Goal: Task Accomplishment & Management: Use online tool/utility

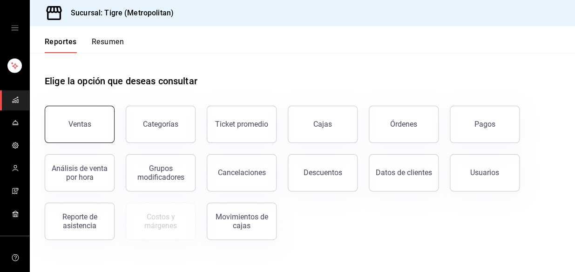
click at [64, 123] on button "Ventas" at bounding box center [80, 124] width 70 height 37
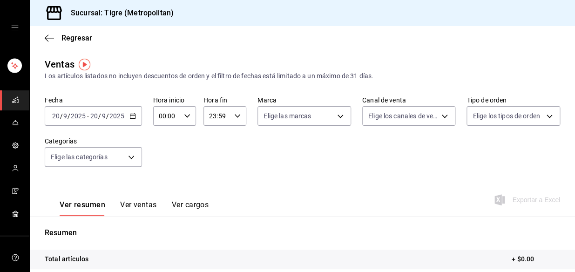
click at [130, 116] on icon "button" at bounding box center [132, 116] width 7 height 7
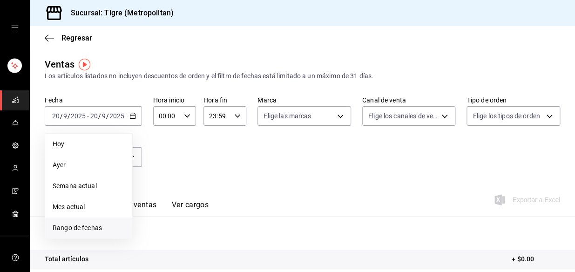
click at [80, 227] on span "Rango de fechas" at bounding box center [89, 228] width 72 height 10
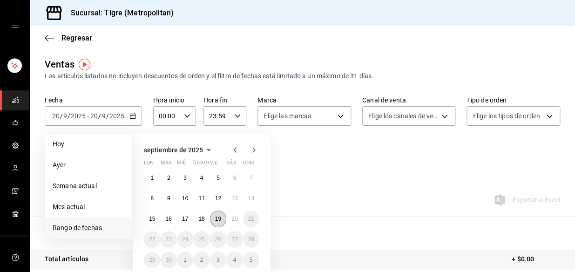
click at [217, 219] on abbr "19" at bounding box center [218, 219] width 6 height 7
click at [233, 218] on abbr "20" at bounding box center [234, 219] width 6 height 7
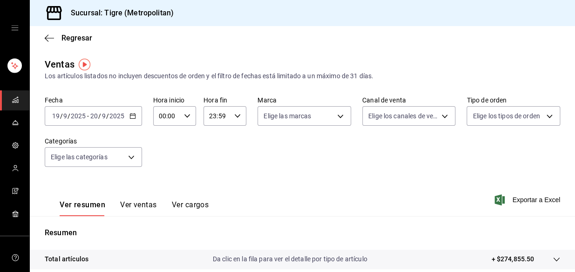
click at [186, 114] on icon "button" at bounding box center [187, 116] width 7 height 7
click at [164, 143] on span "05" at bounding box center [163, 141] width 7 height 7
type input "05:00"
click at [237, 116] on div at bounding box center [287, 136] width 575 height 272
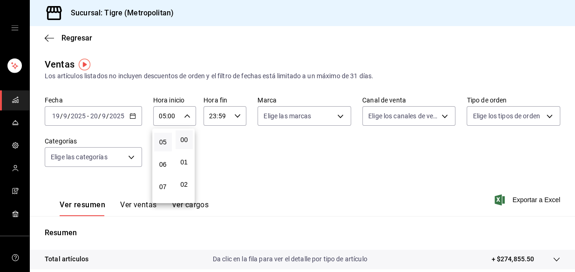
click at [237, 116] on div at bounding box center [287, 136] width 575 height 272
click at [234, 115] on icon "button" at bounding box center [237, 116] width 7 height 7
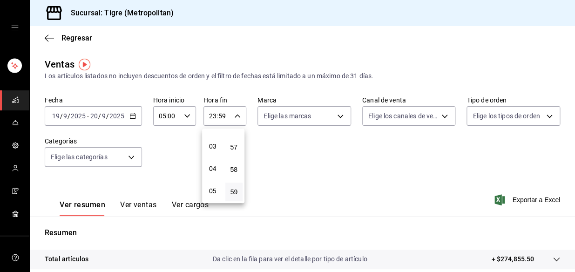
scroll to position [65, 0]
click at [212, 163] on span "04" at bounding box center [213, 164] width 7 height 7
type input "04:59"
click at [130, 158] on div at bounding box center [287, 136] width 575 height 272
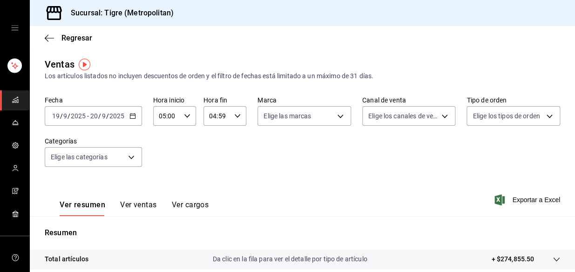
click at [130, 158] on body "Sucursal: Tigre (Metropolitan) Regresar Ventas Los artículos listados no incluy…" at bounding box center [287, 136] width 575 height 272
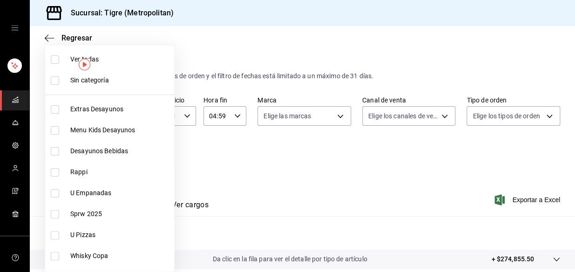
click at [53, 56] on input "checkbox" at bounding box center [55, 59] width 8 height 8
checkbox input "true"
type input "95de3a49-3e71-4222-9a00-2b077991daeb,0ce31c32-a5a6-498b-be74-31ce48fb35ae,30be1…"
checkbox input "true"
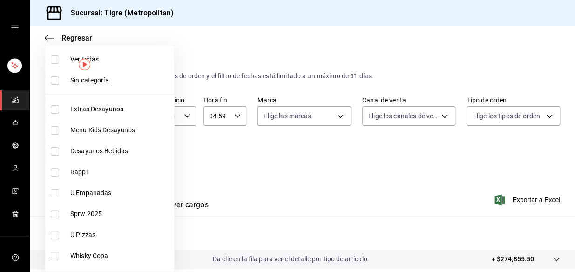
checkbox input "true"
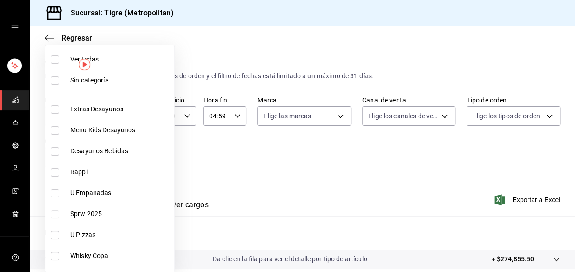
checkbox input "true"
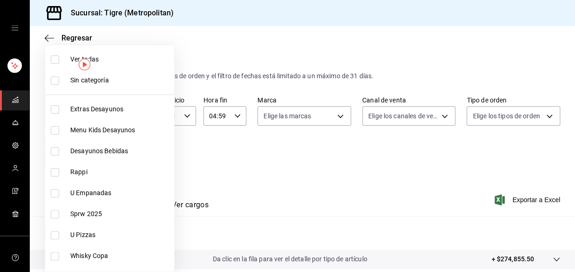
checkbox input "true"
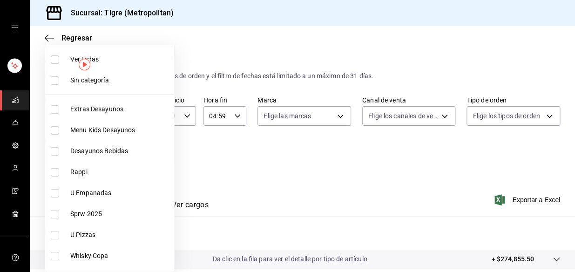
checkbox input "true"
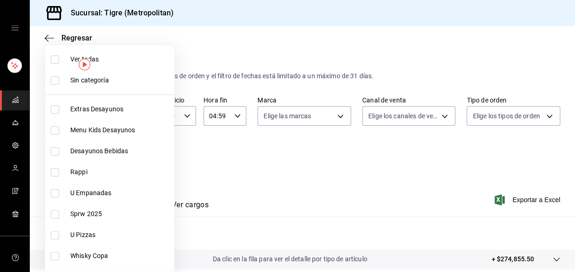
checkbox input "true"
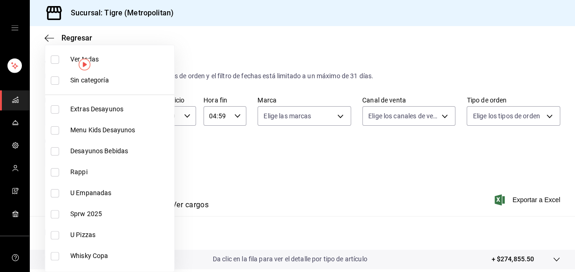
checkbox input "true"
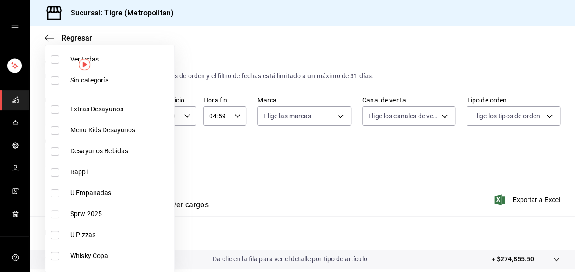
checkbox input "true"
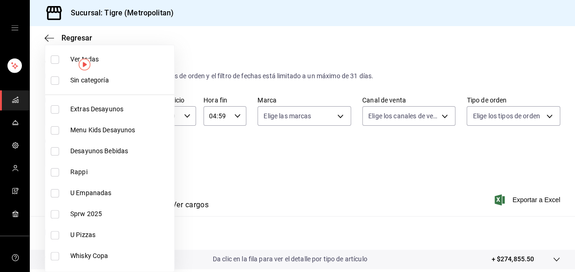
checkbox input "true"
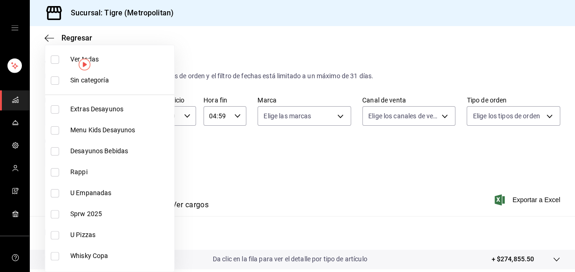
checkbox input "true"
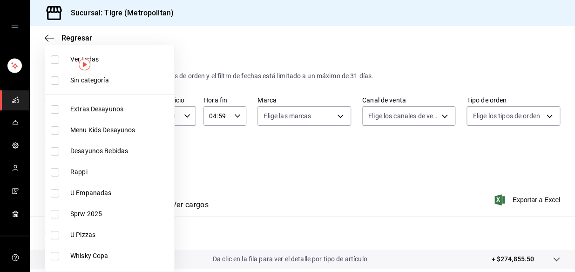
checkbox input "true"
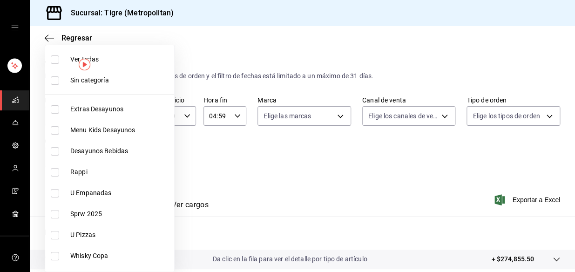
checkbox input "true"
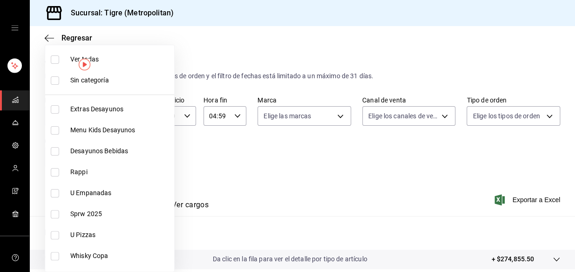
checkbox input "true"
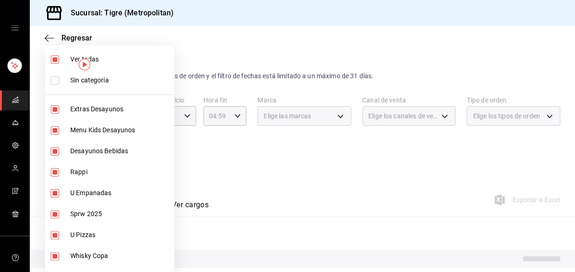
click at [56, 81] on input "checkbox" at bounding box center [55, 80] width 8 height 8
checkbox input "true"
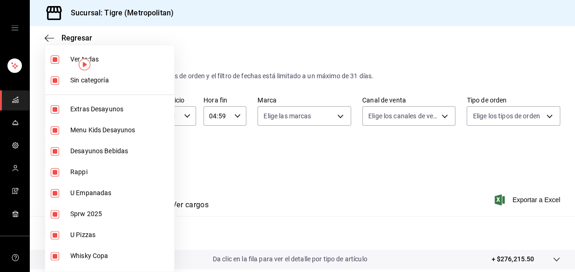
click at [283, 156] on div at bounding box center [287, 136] width 575 height 272
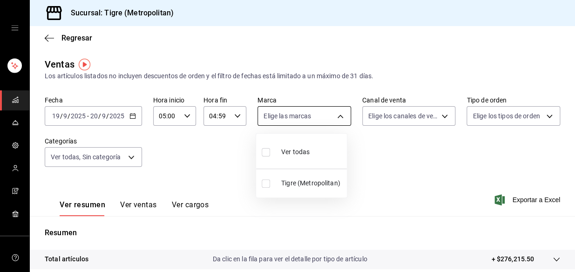
click at [340, 116] on body "Sucursal: Tigre (Metropolitan) Regresar Ventas Los artículos listados no incluy…" at bounding box center [287, 136] width 575 height 272
click at [265, 154] on input "checkbox" at bounding box center [266, 152] width 8 height 8
checkbox input "true"
type input "d2a20516-989b-40fe-838d-c8b0b31ef0ff"
checkbox input "true"
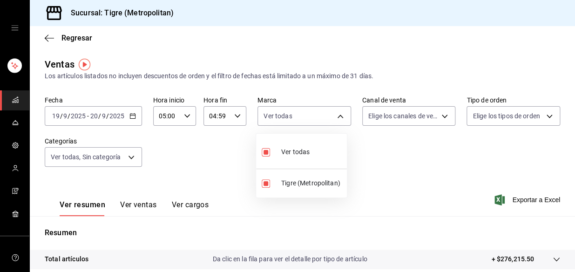
click at [441, 114] on div at bounding box center [287, 136] width 575 height 272
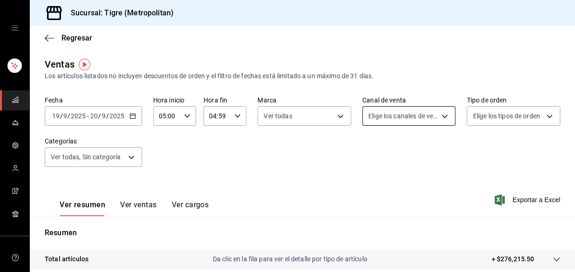
click at [439, 116] on body "Sucursal: Tigre (Metropolitan) Regresar Ventas Los artículos listados no incluy…" at bounding box center [287, 136] width 575 height 272
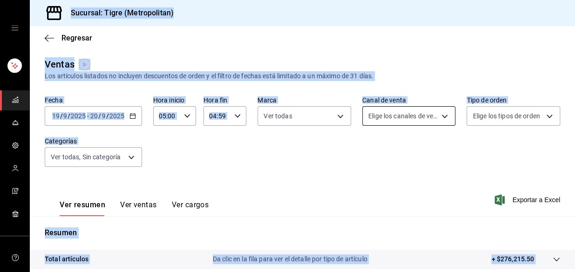
click at [439, 116] on body "Sucursal: Tigre (Metropolitan) Regresar Ventas Los artículos listados no incluy…" at bounding box center [287, 136] width 575 height 272
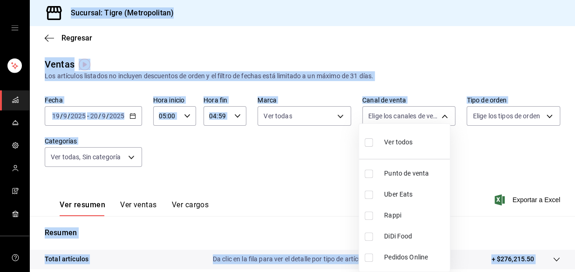
click at [368, 142] on input "checkbox" at bounding box center [369, 142] width 8 height 8
checkbox input "true"
type input "PARROT,UBER_EATS,RAPPI,DIDI_FOOD,ONLINE"
checkbox input "true"
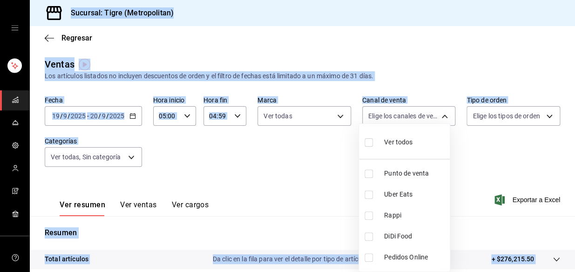
checkbox input "true"
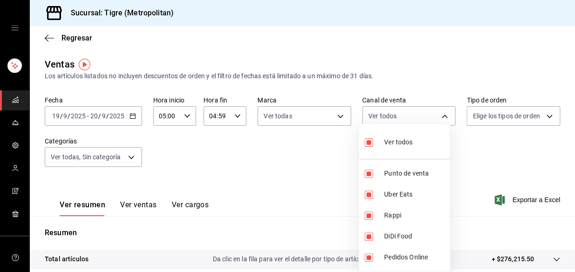
click at [543, 115] on div at bounding box center [287, 136] width 575 height 272
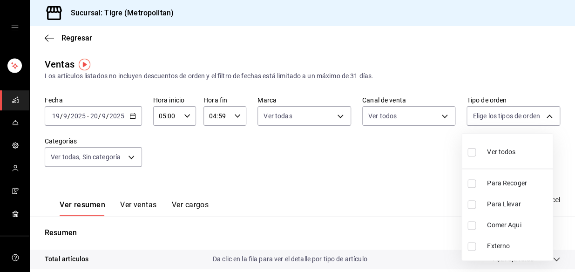
click at [543, 115] on body "Sucursal: Tigre (Metropolitan) Regresar Ventas Los artículos listados no incluy…" at bounding box center [287, 136] width 575 height 272
click at [469, 150] on input "checkbox" at bounding box center [472, 152] width 8 height 8
checkbox input "false"
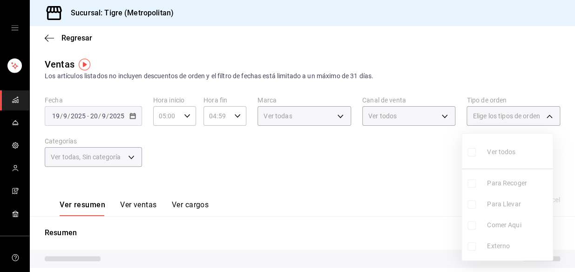
checkbox input "false"
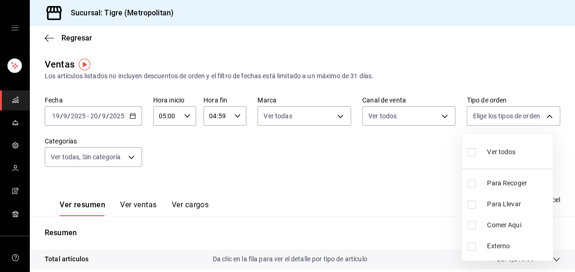
click at [472, 149] on input "checkbox" at bounding box center [472, 152] width 8 height 8
checkbox input "true"
type input "f7df4de8-9964-48c4-9e53-dd040d652eda,4cfece08-abf2-465c-953c-59dc98a97bb2,5a16a…"
checkbox input "true"
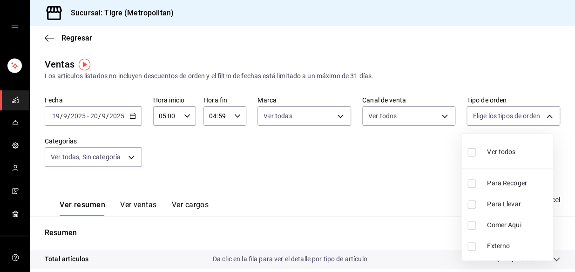
checkbox input "true"
click at [391, 174] on div at bounding box center [287, 136] width 575 height 272
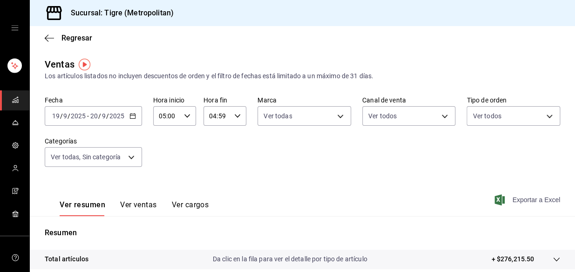
click at [519, 200] on span "Exportar a Excel" at bounding box center [529, 199] width 64 height 11
click at [519, 200] on div "Exportar a Excel" at bounding box center [529, 199] width 64 height 11
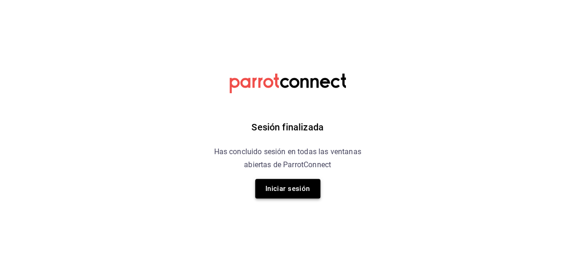
click at [297, 191] on button "Iniciar sesión" at bounding box center [287, 189] width 65 height 20
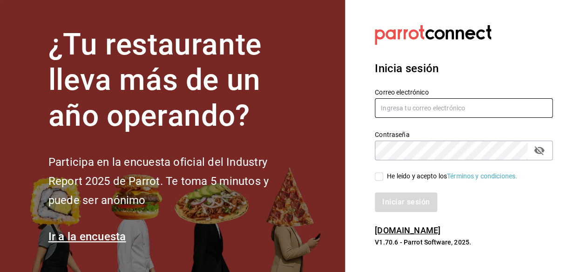
type input "Noe.espindola@costeno.com"
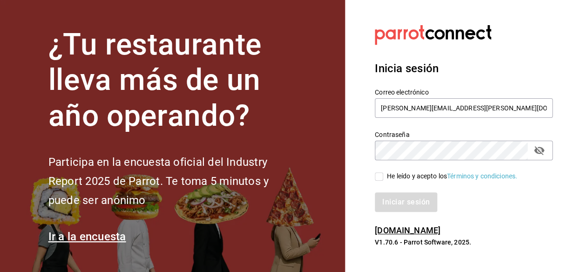
click at [380, 176] on input "He leído y acepto los Términos y condiciones." at bounding box center [379, 176] width 8 height 8
checkbox input "true"
click at [398, 198] on button "Iniciar sesión" at bounding box center [406, 202] width 63 height 20
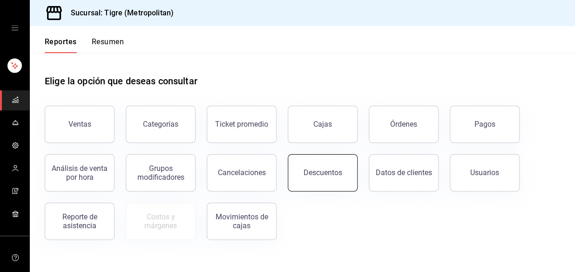
click at [312, 178] on button "Descuentos" at bounding box center [323, 172] width 70 height 37
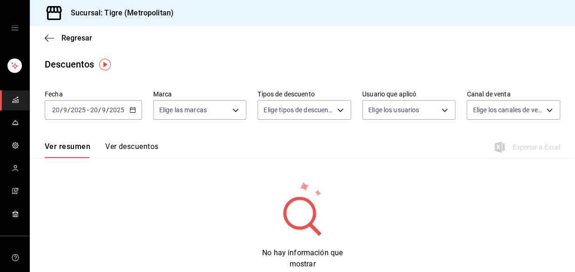
click at [130, 109] on icon "button" at bounding box center [132, 110] width 7 height 7
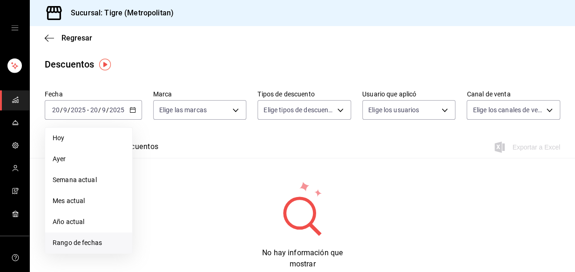
click at [93, 242] on span "Rango de fechas" at bounding box center [89, 243] width 72 height 10
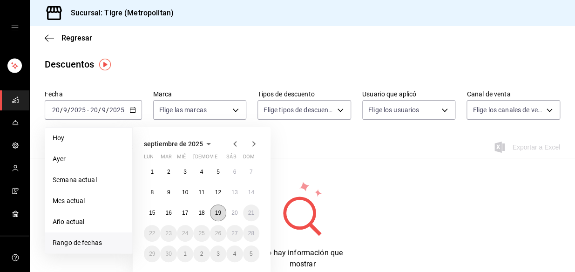
click at [217, 214] on abbr "19" at bounding box center [218, 213] width 6 height 7
click at [232, 213] on abbr "20" at bounding box center [234, 213] width 6 height 7
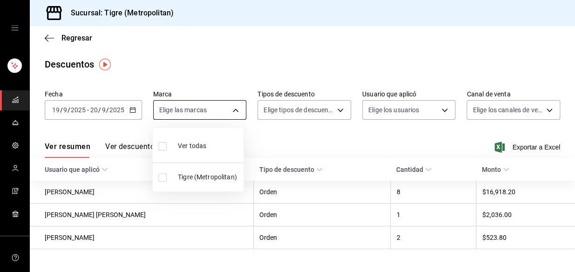
click at [236, 111] on body "Sucursal: Tigre (Metropolitan) Regresar Descuentos Fecha [DATE] [DATE] - [DATE]…" at bounding box center [287, 136] width 575 height 272
click at [162, 146] on input "checkbox" at bounding box center [162, 146] width 8 height 8
checkbox input "true"
type input "d2a20516-989b-40fe-838d-c8b0b31ef0ff"
checkbox input "true"
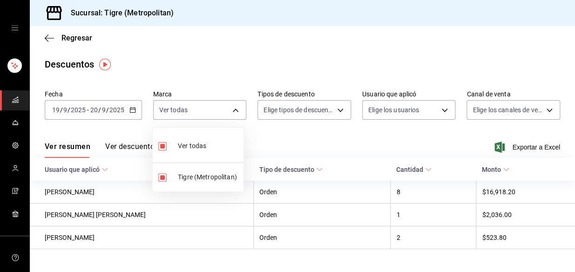
click at [339, 110] on div at bounding box center [287, 136] width 575 height 272
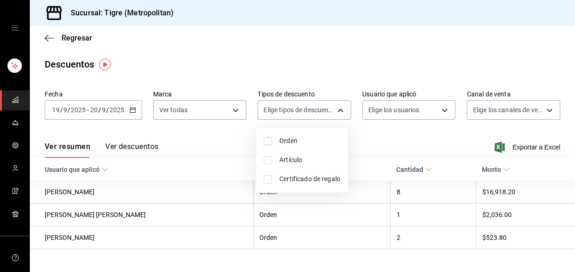
click at [339, 110] on body "Sucursal: Tigre (Metropolitan) Regresar Descuentos Fecha [DATE] [DATE] - [DATE]…" at bounding box center [287, 136] width 575 height 272
click at [270, 140] on input "checkbox" at bounding box center [268, 141] width 8 height 8
checkbox input "true"
type input "ORDER"
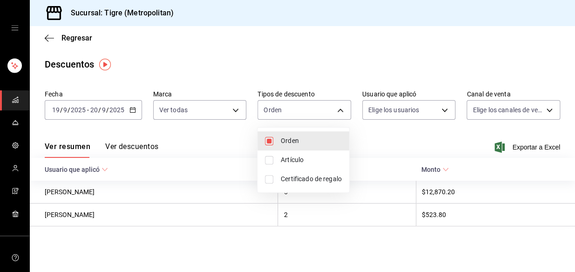
click at [266, 160] on input "checkbox" at bounding box center [269, 160] width 8 height 8
checkbox input "true"
type input "ORDER,ORDER_ITEM"
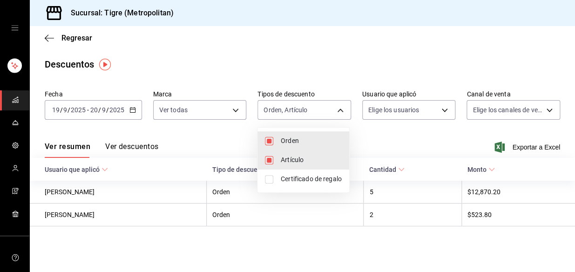
click at [267, 178] on input "checkbox" at bounding box center [269, 179] width 8 height 8
checkbox input "true"
type input "ORDER,ORDER_ITEM,CARD_REWARD"
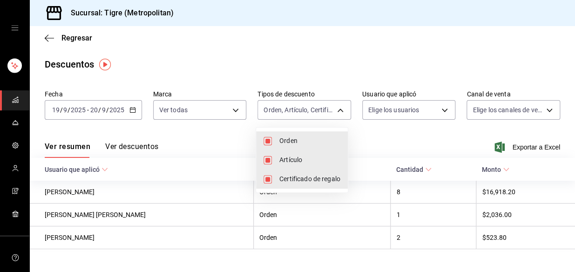
click at [440, 109] on div at bounding box center [287, 136] width 575 height 272
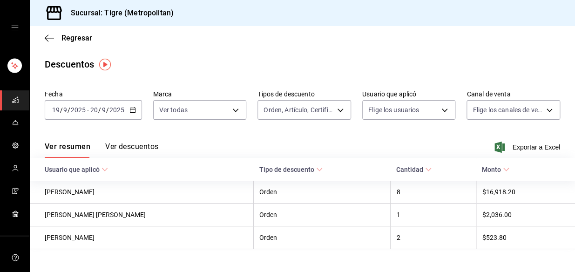
click at [440, 109] on body "Sucursal: Tigre (Metropolitan) Regresar Descuentos Fecha [DATE] [DATE] - [DATE]…" at bounding box center [287, 136] width 575 height 272
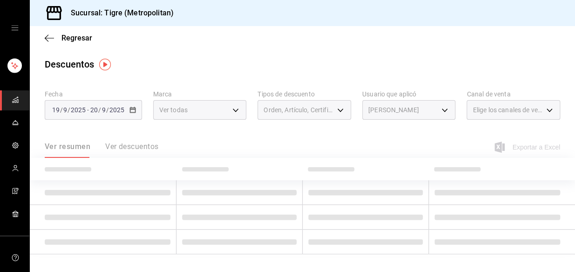
type input "97c62353-bc82-4f62-acd2-d755ae6a3eb6"
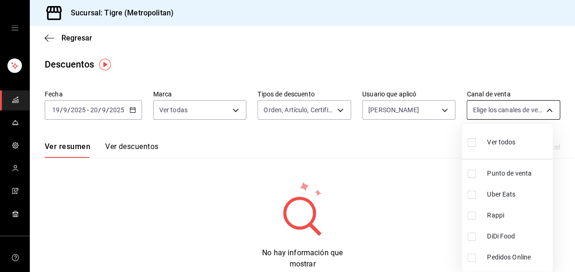
click at [545, 108] on body "Sucursal: Tigre (Metropolitan) Regresar Descuentos Fecha [DATE] [DATE] - [DATE]…" at bounding box center [287, 136] width 575 height 272
click at [474, 143] on input "checkbox" at bounding box center [472, 142] width 8 height 8
checkbox input "true"
type input "PARROT,UBER_EATS,RAPPI,DIDI_FOOD,ONLINE"
checkbox input "true"
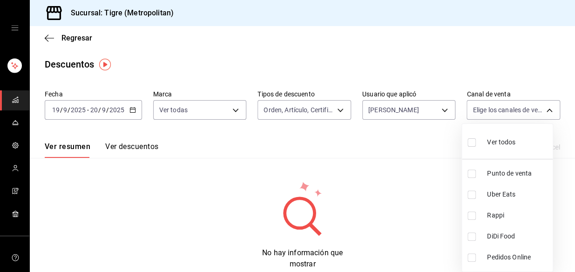
checkbox input "true"
click at [441, 111] on div at bounding box center [287, 136] width 575 height 272
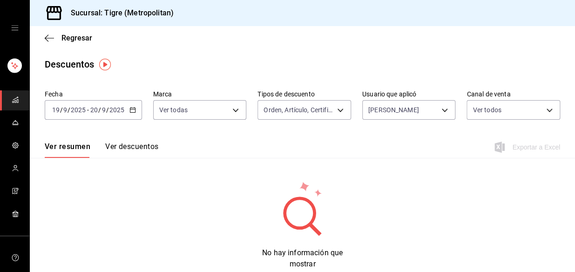
click at [441, 111] on body "Sucursal: Tigre (Metropolitan) Regresar Descuentos Fecha [DATE] [DATE] - [DATE]…" at bounding box center [287, 136] width 575 height 272
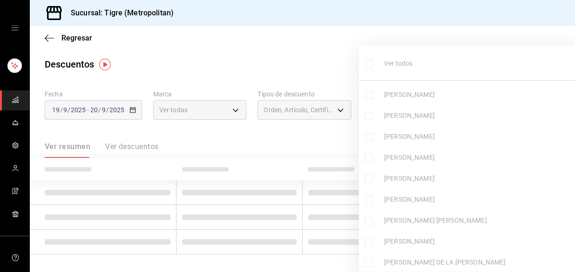
click at [369, 63] on input "checkbox" at bounding box center [369, 64] width 8 height 8
checkbox input "true"
click at [369, 63] on ul "Ver todos [PERSON_NAME] [PERSON_NAME] [PERSON_NAME] [PERSON_NAME] [PERSON_NAME]…" at bounding box center [475, 161] width 232 height 233
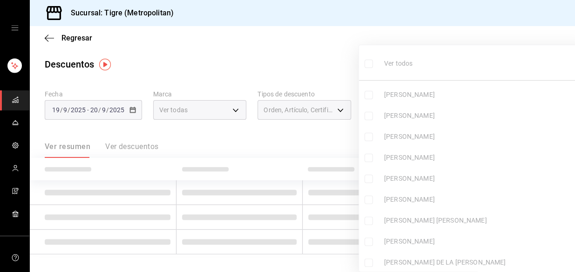
click at [369, 63] on ul "Ver todos [PERSON_NAME] [PERSON_NAME] [PERSON_NAME] [PERSON_NAME] [PERSON_NAME]…" at bounding box center [475, 161] width 232 height 233
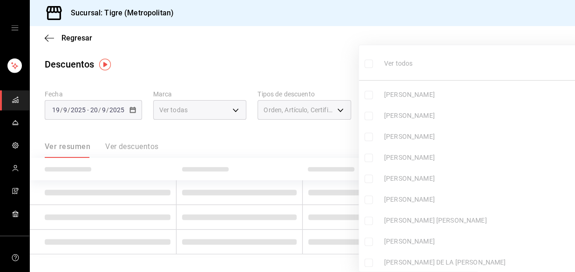
click at [369, 63] on ul "Ver todos [PERSON_NAME] [PERSON_NAME] [PERSON_NAME] [PERSON_NAME] [PERSON_NAME]…" at bounding box center [475, 161] width 232 height 233
type input "97c62353-bc82-4f62-acd2-d755ae6a3eb6,fc0596b4-0e11-447e-a227-d65486ac9436,7ecc6…"
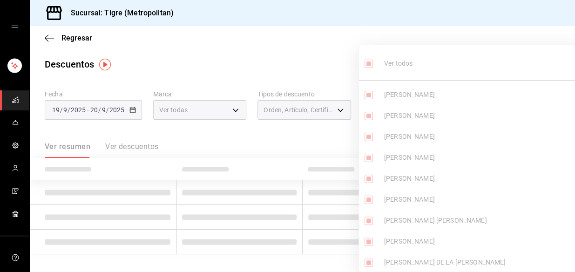
checkbox input "true"
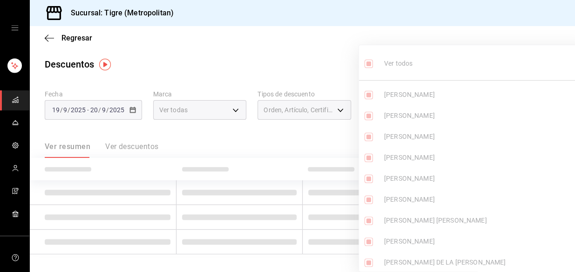
checkbox input "true"
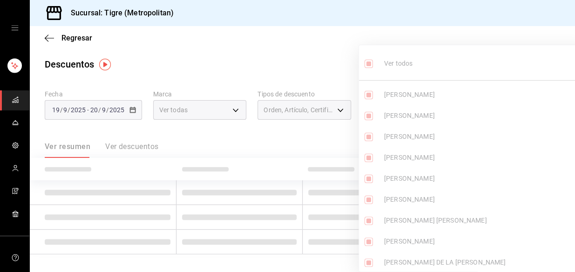
checkbox input "true"
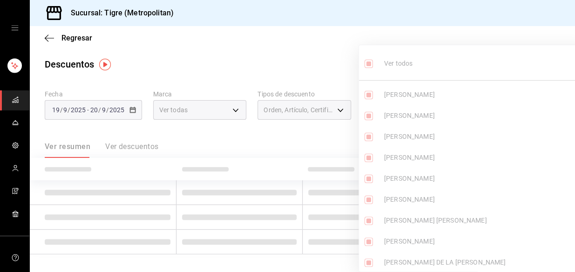
checkbox input "true"
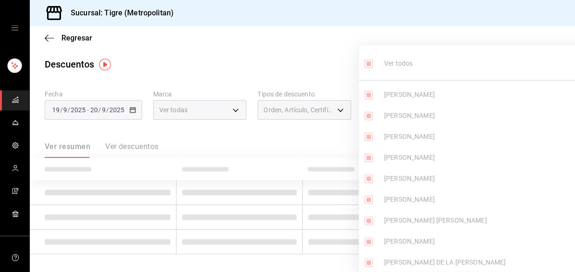
checkbox input "true"
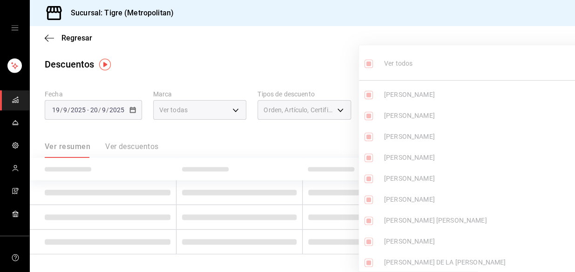
checkbox input "true"
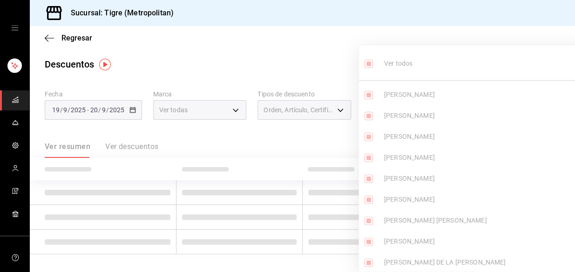
checkbox input "true"
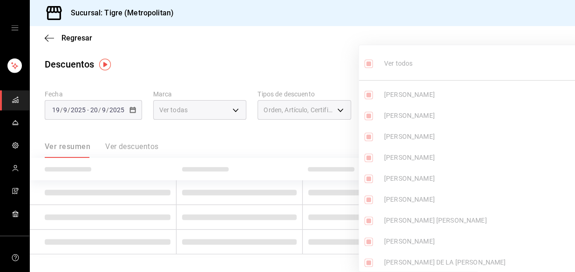
checkbox input "true"
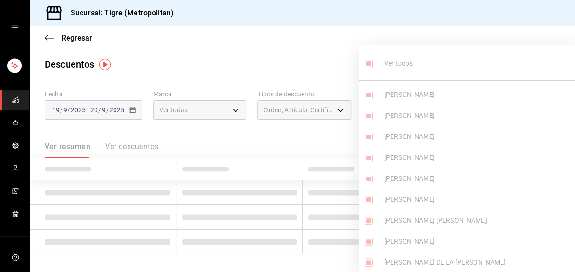
checkbox input "true"
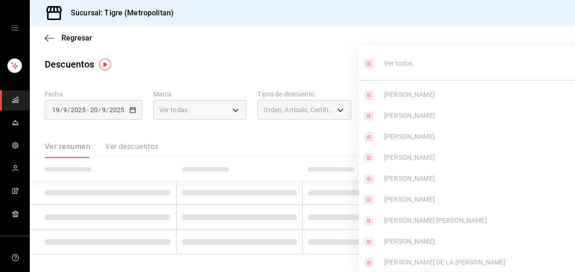
checkbox input "true"
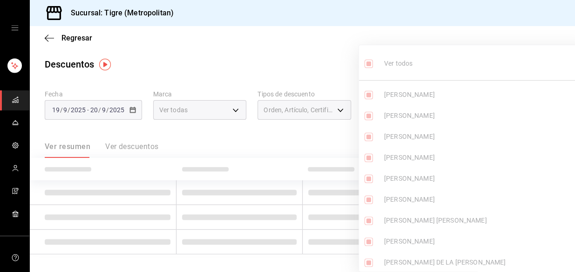
checkbox input "true"
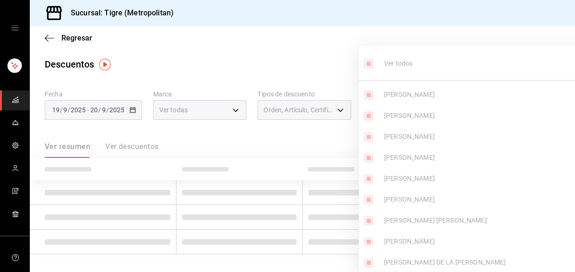
checkbox input "true"
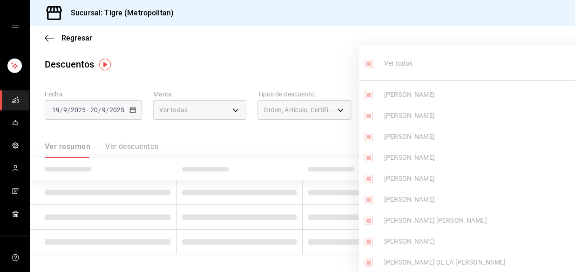
checkbox input "true"
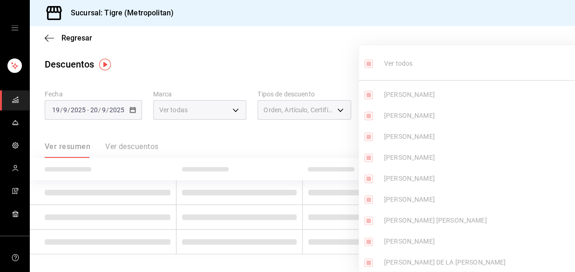
checkbox input "true"
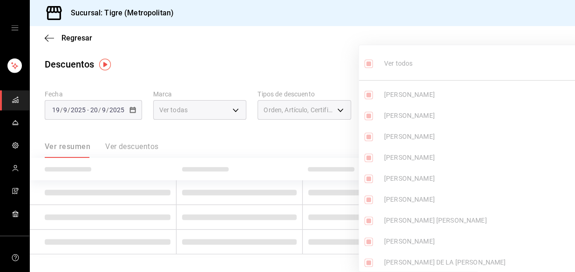
checkbox input "true"
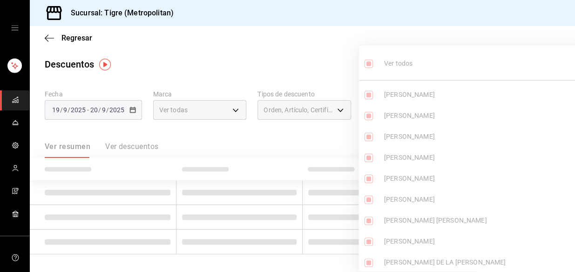
checkbox input "true"
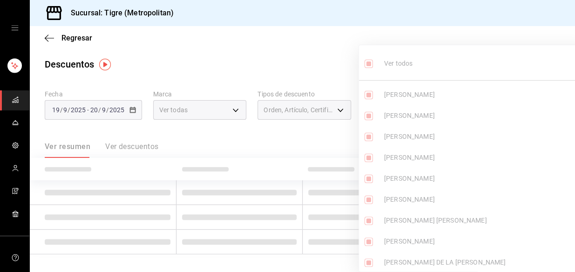
checkbox input "true"
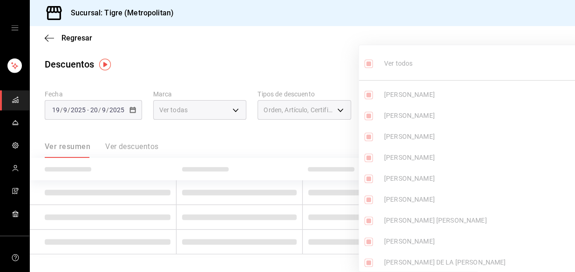
checkbox input "true"
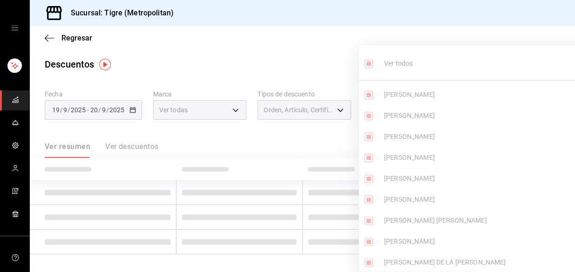
checkbox input "true"
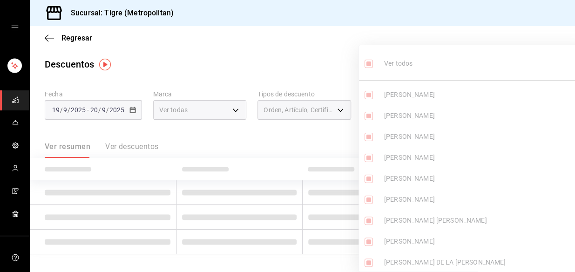
checkbox input "true"
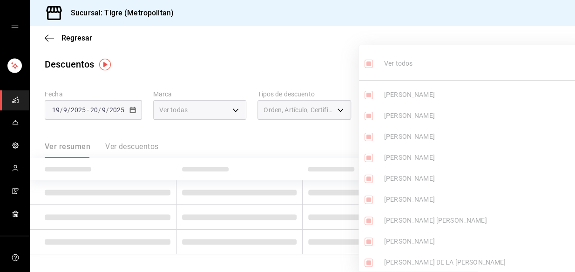
checkbox input "true"
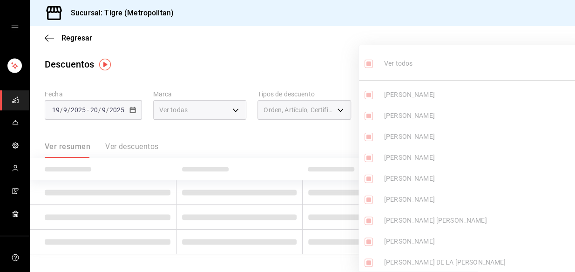
checkbox input "true"
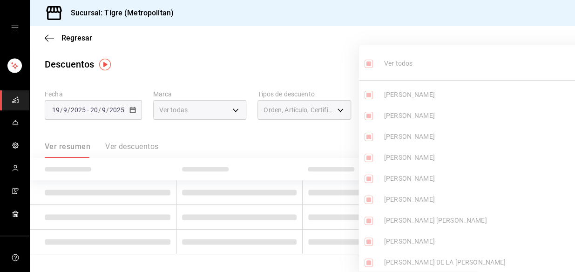
checkbox input "true"
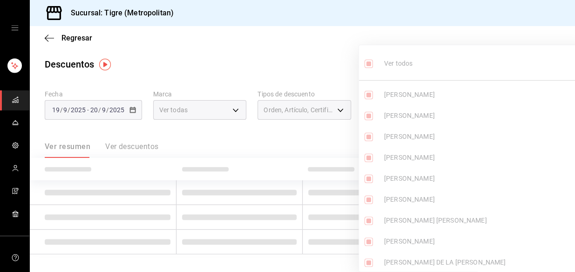
checkbox input "true"
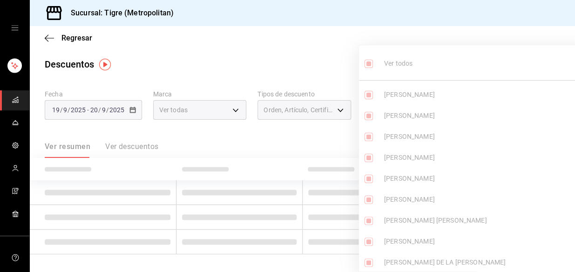
checkbox input "true"
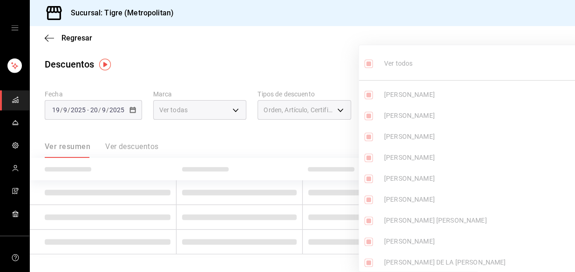
checkbox input "true"
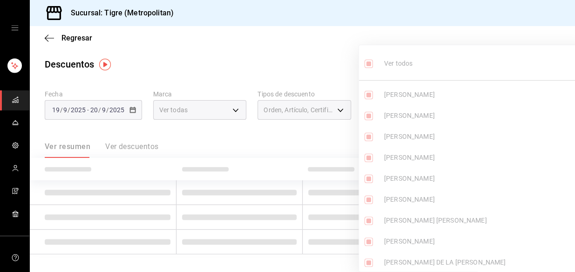
checkbox input "true"
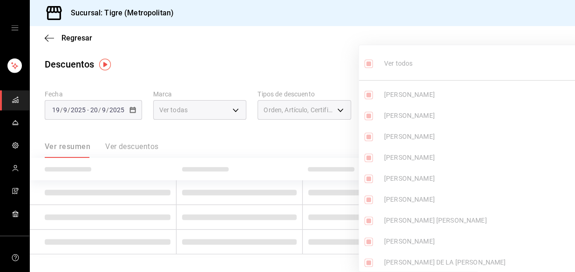
checkbox input "true"
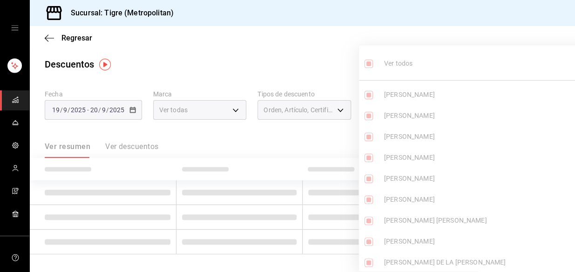
checkbox input "true"
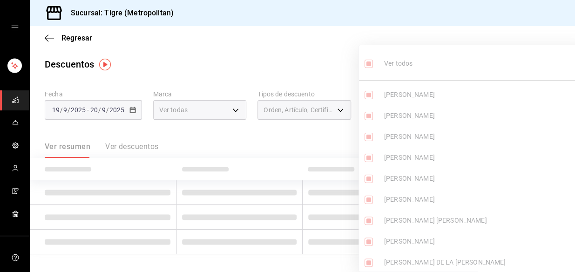
checkbox input "true"
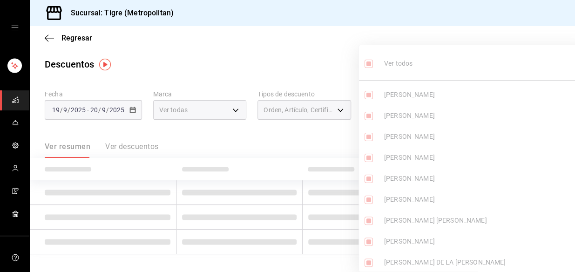
checkbox input "true"
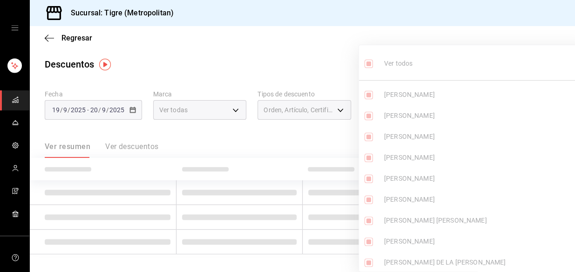
checkbox input "true"
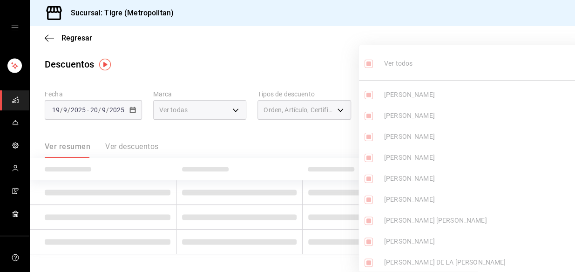
checkbox input "true"
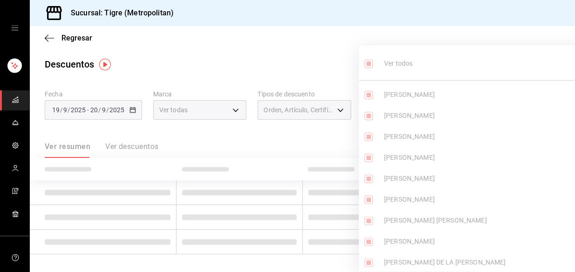
checkbox input "true"
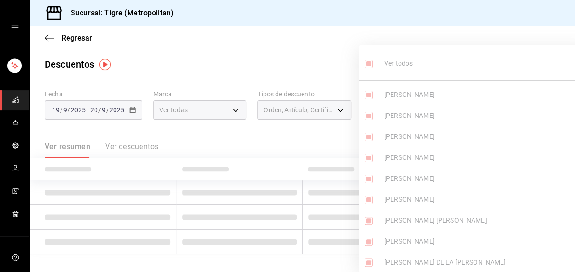
checkbox input "true"
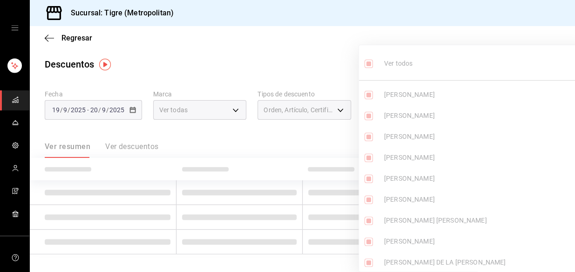
checkbox input "true"
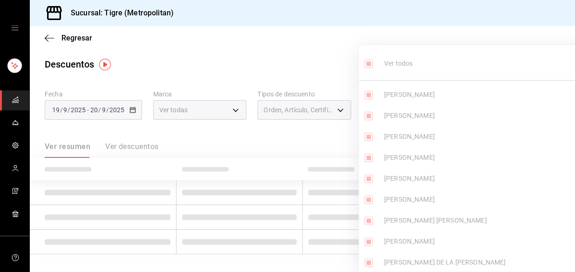
click at [288, 70] on div at bounding box center [287, 136] width 575 height 272
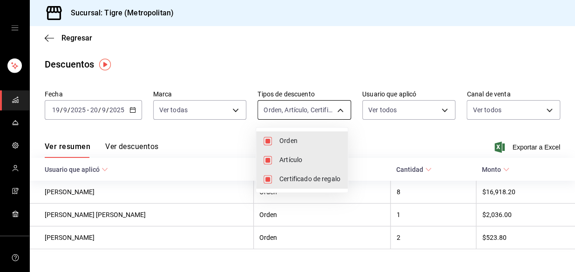
click at [337, 110] on body "Sucursal: Tigre (Metropolitan) Regresar Descuentos Fecha [DATE] [DATE] - [DATE]…" at bounding box center [287, 136] width 575 height 272
click at [235, 110] on div at bounding box center [287, 136] width 575 height 272
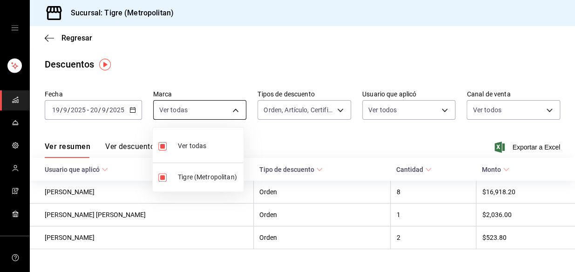
click at [235, 109] on body "Sucursal: Tigre (Metropolitan) Regresar Descuentos Fecha [DATE] [DATE] - [DATE]…" at bounding box center [287, 136] width 575 height 272
click at [439, 127] on div at bounding box center [287, 136] width 575 height 272
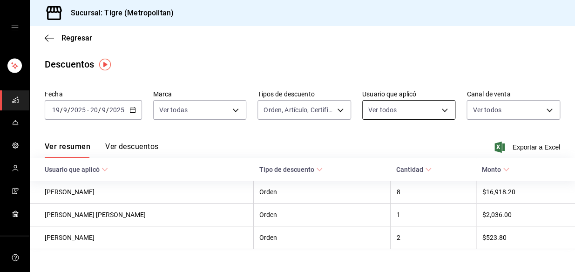
click at [439, 109] on body "Sucursal: Tigre (Metropolitan) Regresar Descuentos Fecha [DATE] [DATE] - [DATE]…" at bounding box center [287, 136] width 575 height 272
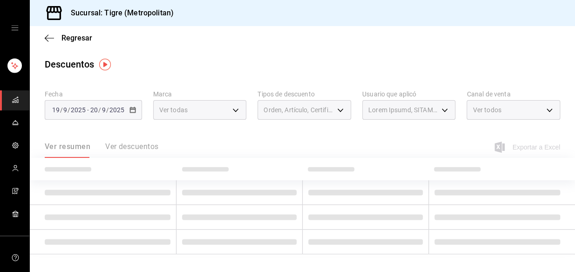
click at [371, 81] on ul "Ver todos [PERSON_NAME] [PERSON_NAME] [PERSON_NAME] [PERSON_NAME] [PERSON_NAME]…" at bounding box center [446, 146] width 174 height 131
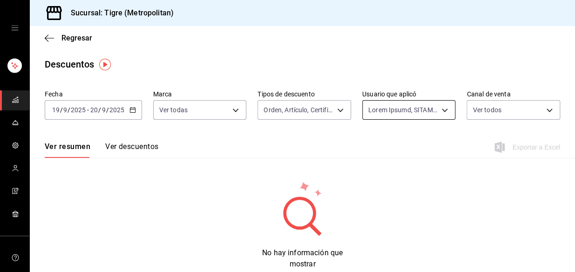
click at [439, 110] on body "Sucursal: Tigre (Metropolitan) Regresar Descuentos Fecha [DATE] [DATE] - [DATE]…" at bounding box center [287, 136] width 575 height 272
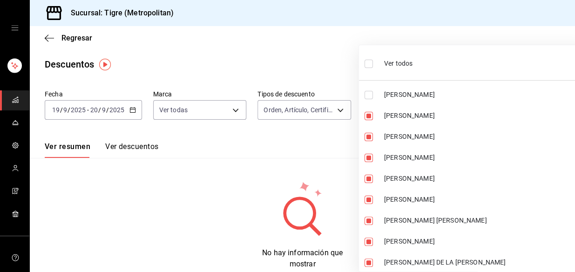
click at [370, 97] on input "checkbox" at bounding box center [369, 95] width 8 height 8
click at [367, 64] on ul "Ver todos [PERSON_NAME] [PERSON_NAME] [PERSON_NAME] [PERSON_NAME] [PERSON_NAME]…" at bounding box center [475, 161] width 232 height 233
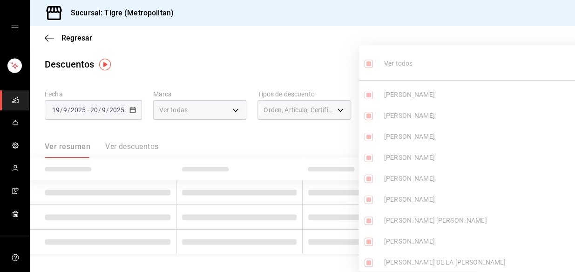
click at [321, 63] on div at bounding box center [287, 136] width 575 height 272
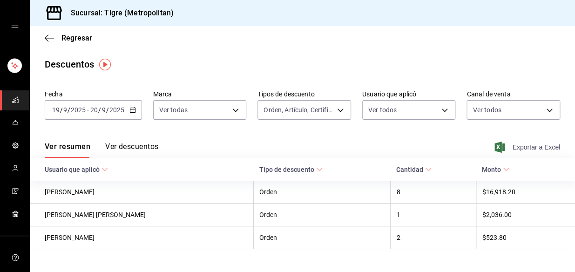
click at [515, 148] on span "Exportar a Excel" at bounding box center [529, 147] width 64 height 11
click at [515, 148] on div "Exportar a Excel" at bounding box center [529, 147] width 64 height 11
click at [131, 111] on icon "button" at bounding box center [132, 110] width 7 height 7
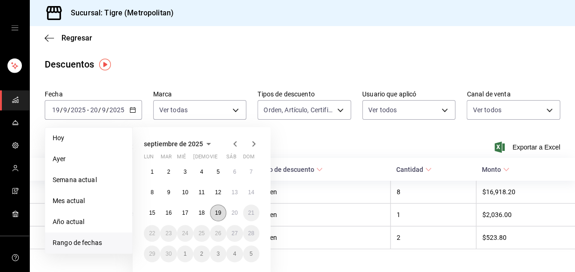
click at [218, 211] on abbr "19" at bounding box center [218, 213] width 6 height 7
click at [232, 212] on abbr "20" at bounding box center [234, 213] width 6 height 7
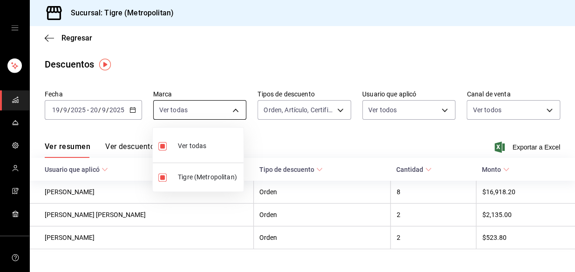
click at [236, 109] on body "Sucursal: Tigre (Metropolitan) Regresar Descuentos Fecha [DATE] [DATE] - [DATE]…" at bounding box center [287, 136] width 575 height 272
click at [310, 143] on div at bounding box center [287, 136] width 575 height 272
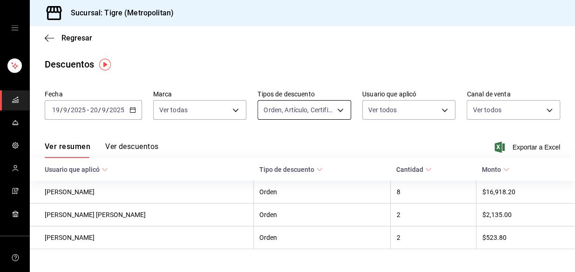
click at [336, 109] on body "Sucursal: Tigre (Metropolitan) Regresar Descuentos Fecha [DATE] [DATE] - [DATE]…" at bounding box center [287, 136] width 575 height 272
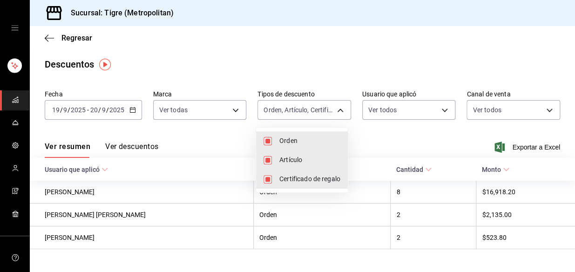
click at [365, 122] on div at bounding box center [287, 136] width 575 height 272
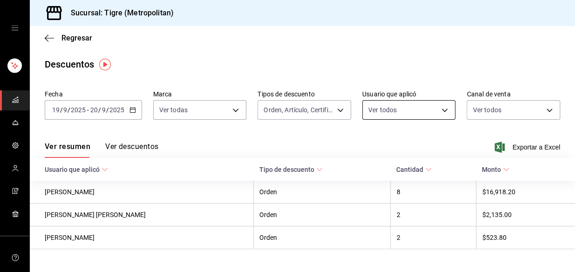
click at [440, 109] on body "Sucursal: Tigre (Metropolitan) Regresar Descuentos Fecha [DATE] [DATE] - [DATE]…" at bounding box center [287, 136] width 575 height 272
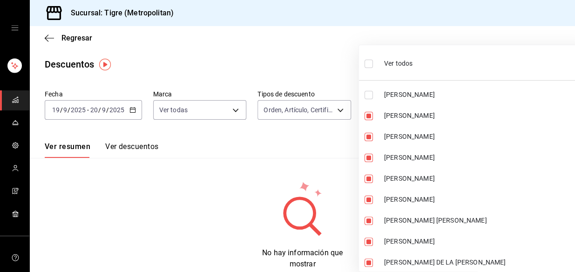
click at [339, 39] on div at bounding box center [287, 136] width 575 height 272
click at [368, 96] on input "checkbox" at bounding box center [369, 95] width 8 height 8
click at [368, 96] on ul "Ver todos [PERSON_NAME] [PERSON_NAME] [PERSON_NAME] [PERSON_NAME] [PERSON_NAME]…" at bounding box center [475, 161] width 232 height 233
click at [310, 50] on div at bounding box center [287, 136] width 575 height 272
click at [315, 49] on div at bounding box center [287, 136] width 575 height 272
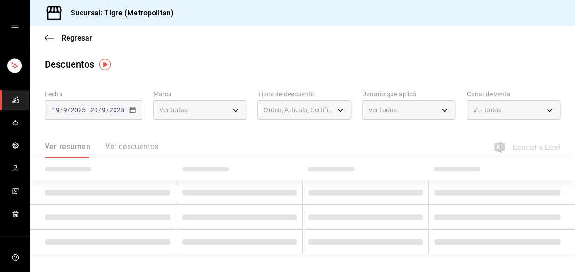
click at [545, 110] on div at bounding box center [287, 136] width 575 height 272
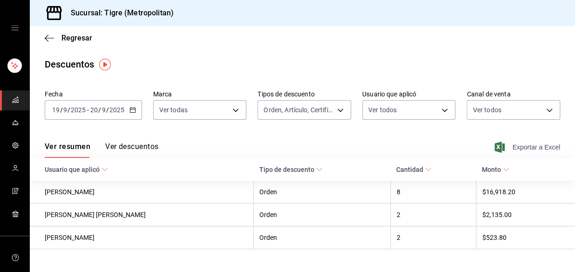
click at [517, 144] on span "Exportar a Excel" at bounding box center [529, 147] width 64 height 11
click at [517, 144] on div "Exportar a Excel" at bounding box center [529, 147] width 64 height 11
click at [12, 98] on icon "mailbox folders" at bounding box center [15, 99] width 7 height 7
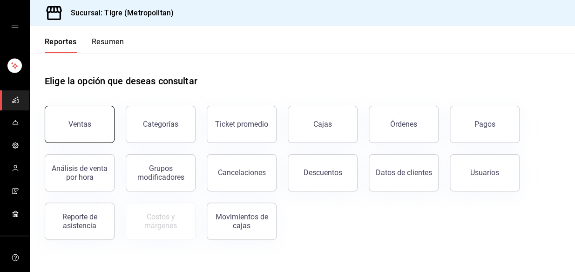
click at [75, 125] on div "Ventas" at bounding box center [79, 124] width 23 height 9
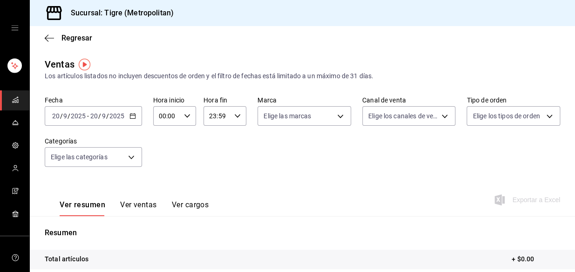
click at [131, 113] on icon "button" at bounding box center [132, 116] width 7 height 7
click at [130, 116] on icon "button" at bounding box center [132, 116] width 7 height 7
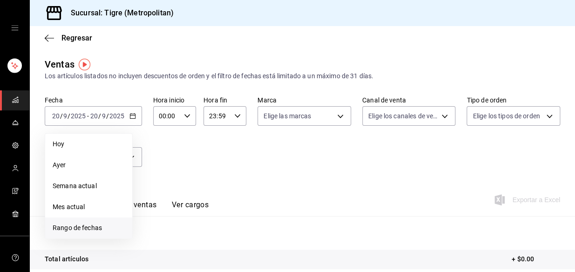
click at [77, 228] on span "Rango de fechas" at bounding box center [89, 228] width 72 height 10
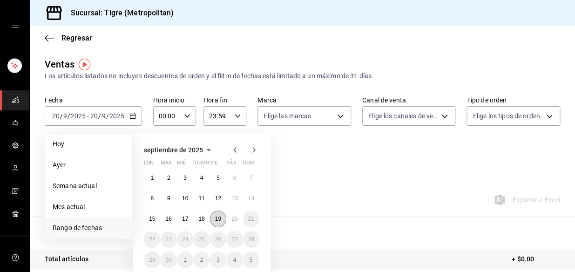
click at [218, 218] on abbr "19" at bounding box center [218, 219] width 6 height 7
click at [234, 218] on abbr "20" at bounding box center [234, 219] width 6 height 7
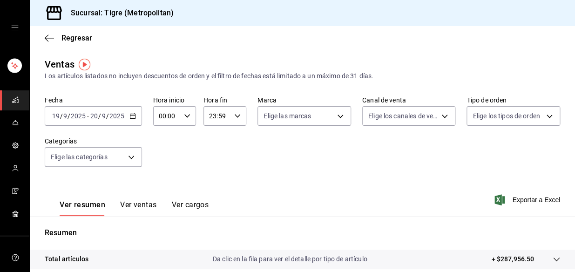
click at [186, 116] on icon "button" at bounding box center [187, 116] width 7 height 7
click at [163, 167] on span "05" at bounding box center [163, 166] width 7 height 7
click at [235, 115] on div at bounding box center [287, 136] width 575 height 272
click at [235, 115] on icon "button" at bounding box center [237, 116] width 7 height 7
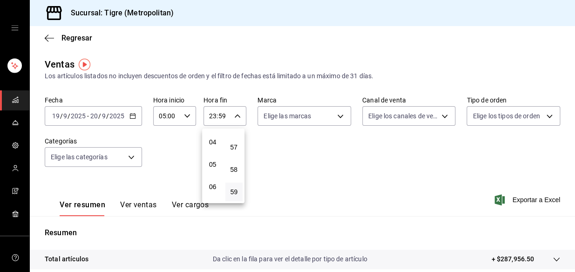
scroll to position [73, 0]
click at [212, 155] on span "04" at bounding box center [213, 156] width 7 height 7
click at [127, 157] on div at bounding box center [287, 136] width 575 height 272
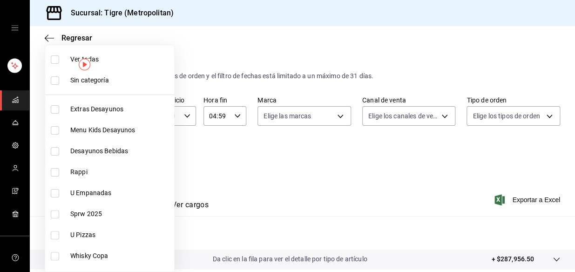
click at [131, 156] on body "Sucursal: Tigre (Metropolitan) Regresar Ventas Los artículos listados no incluy…" at bounding box center [287, 136] width 575 height 272
click at [56, 61] on input "checkbox" at bounding box center [55, 59] width 8 height 8
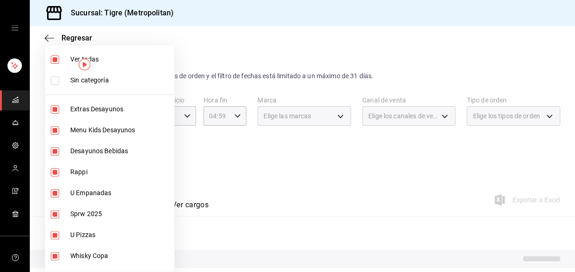
click at [55, 78] on input "checkbox" at bounding box center [55, 80] width 8 height 8
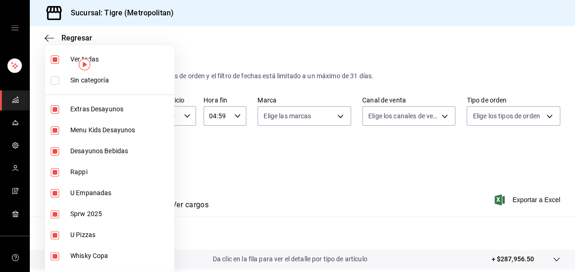
drag, startPoint x: 55, startPoint y: 78, endPoint x: 206, endPoint y: 172, distance: 177.8
click at [206, 172] on div "Ver todas Sin categoría Extras Desayunos Menu Kids Desayunos Desayunos Bebidas …" at bounding box center [287, 136] width 575 height 272
click at [237, 183] on div at bounding box center [287, 136] width 575 height 272
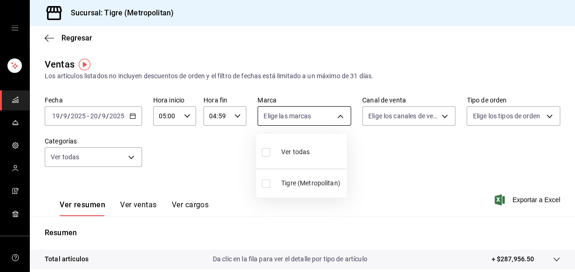
click at [337, 113] on body "Sucursal: Tigre (Metropolitan) Regresar Ventas Los artículos listados no incluy…" at bounding box center [287, 136] width 575 height 272
click at [268, 150] on input "checkbox" at bounding box center [266, 152] width 8 height 8
click at [438, 117] on div at bounding box center [287, 136] width 575 height 272
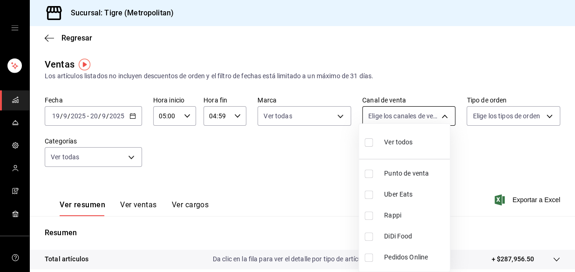
click at [438, 116] on body "Sucursal: Tigre (Metropolitan) Regresar Ventas Los artículos listados no incluy…" at bounding box center [287, 136] width 575 height 272
click at [367, 143] on input "checkbox" at bounding box center [369, 142] width 8 height 8
click at [371, 143] on input "checkbox" at bounding box center [369, 142] width 8 height 8
click at [540, 114] on div at bounding box center [287, 136] width 575 height 272
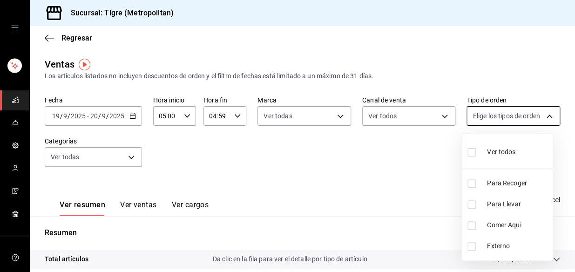
click at [545, 113] on body "Sucursal: Tigre (Metropolitan) Regresar Ventas Los artículos listados no incluy…" at bounding box center [287, 136] width 575 height 272
click at [470, 153] on input "checkbox" at bounding box center [472, 152] width 8 height 8
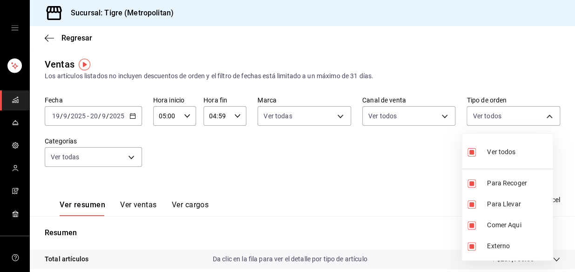
click at [373, 182] on div at bounding box center [287, 136] width 575 height 272
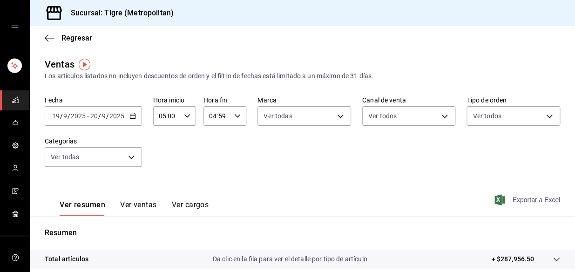
click at [526, 200] on span "Exportar a Excel" at bounding box center [529, 199] width 64 height 11
click at [526, 200] on div "Exportar a Excel" at bounding box center [529, 199] width 64 height 11
